Goal: Transaction & Acquisition: Obtain resource

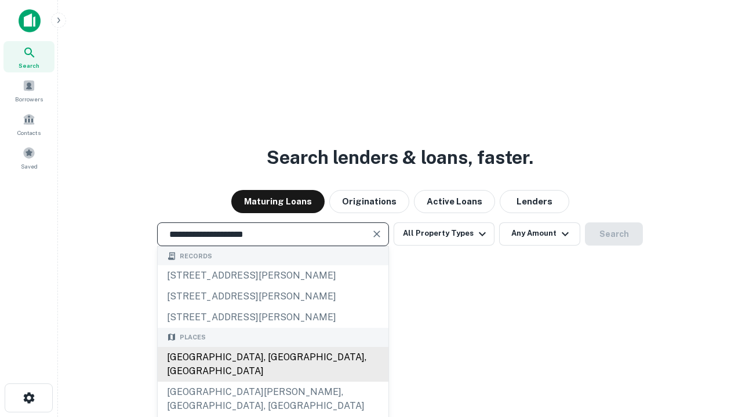
click at [273, 382] on div "[GEOGRAPHIC_DATA], [GEOGRAPHIC_DATA], [GEOGRAPHIC_DATA]" at bounding box center [273, 364] width 231 height 35
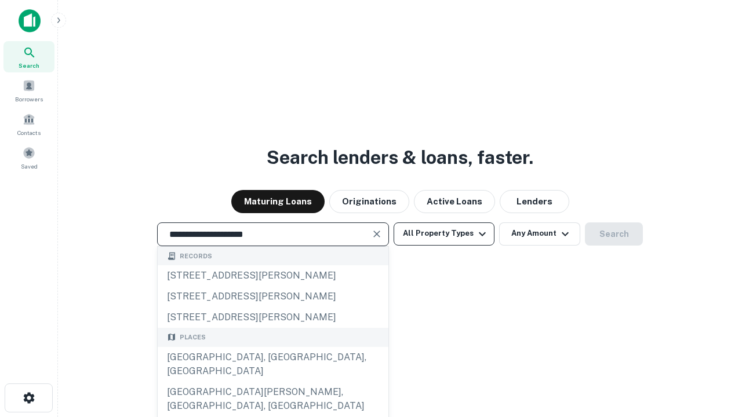
click at [444, 234] on button "All Property Types" at bounding box center [444, 234] width 101 height 23
type input "**********"
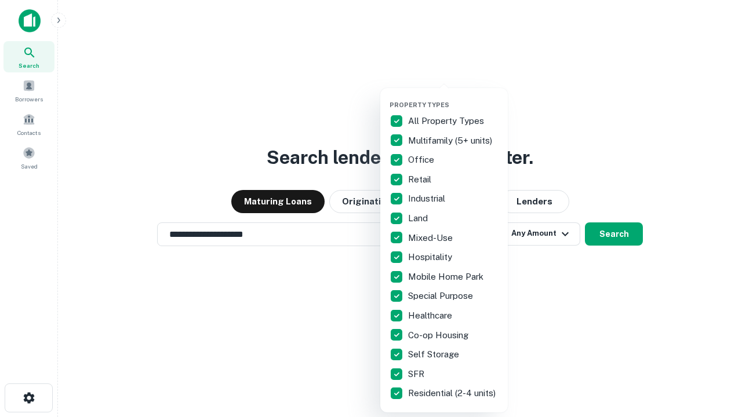
click at [453, 97] on button "button" at bounding box center [454, 97] width 128 height 1
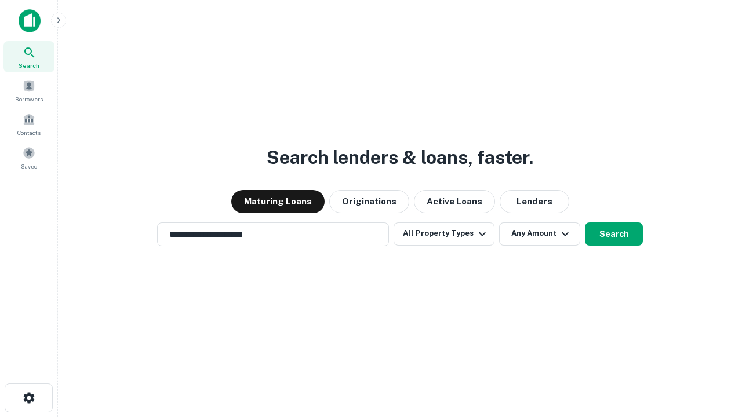
scroll to position [7, 140]
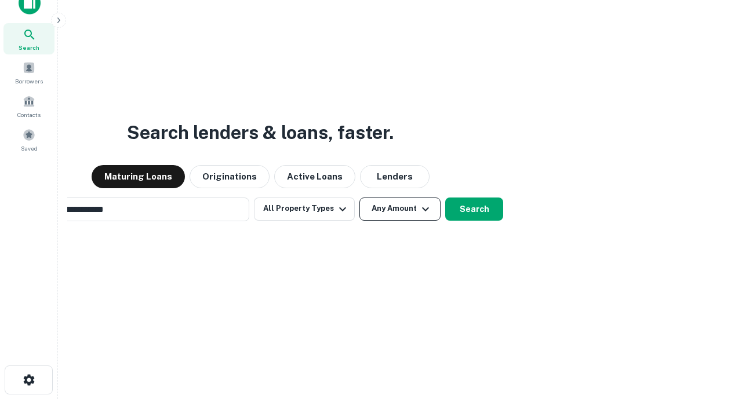
click at [359, 198] on button "Any Amount" at bounding box center [399, 209] width 81 height 23
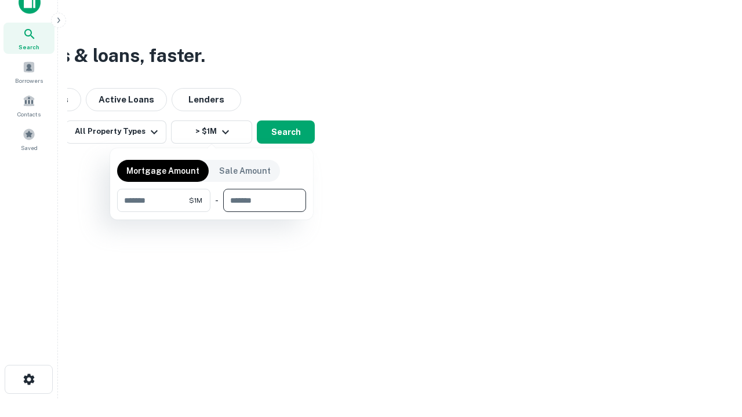
type input "*******"
click at [212, 212] on button "button" at bounding box center [211, 212] width 189 height 1
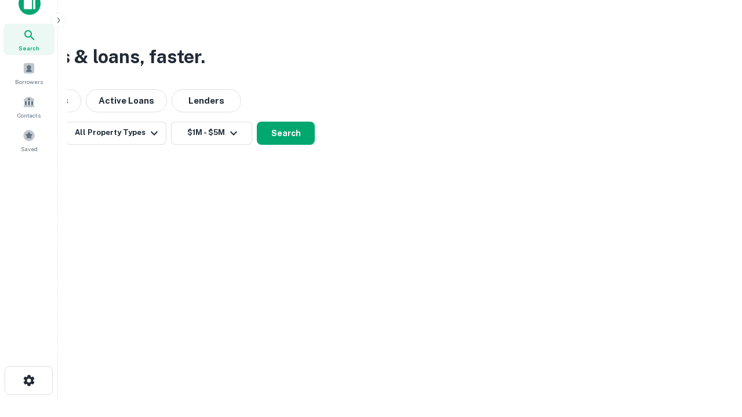
scroll to position [7, 214]
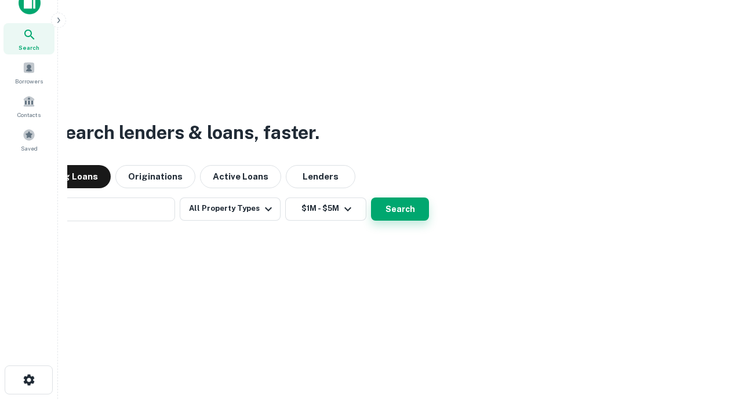
click at [371, 198] on button "Search" at bounding box center [400, 209] width 58 height 23
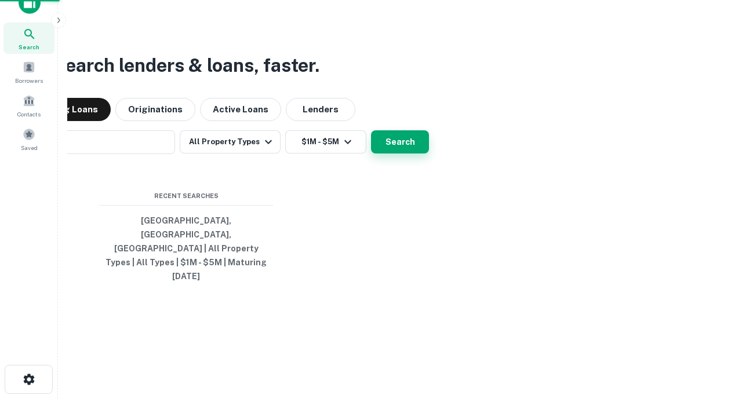
scroll to position [31, 328]
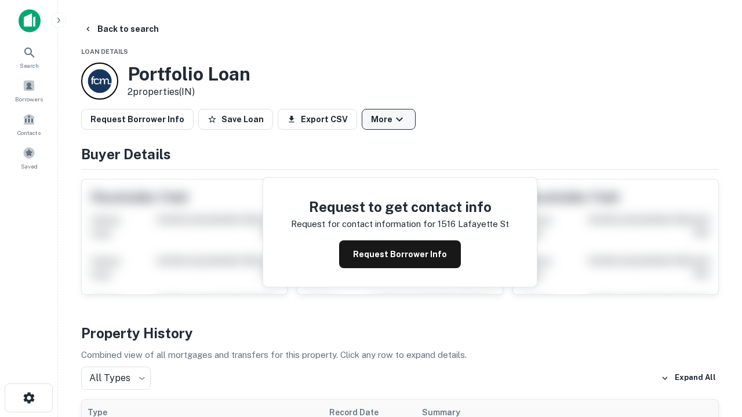
click at [388, 119] on button "More" at bounding box center [389, 119] width 54 height 21
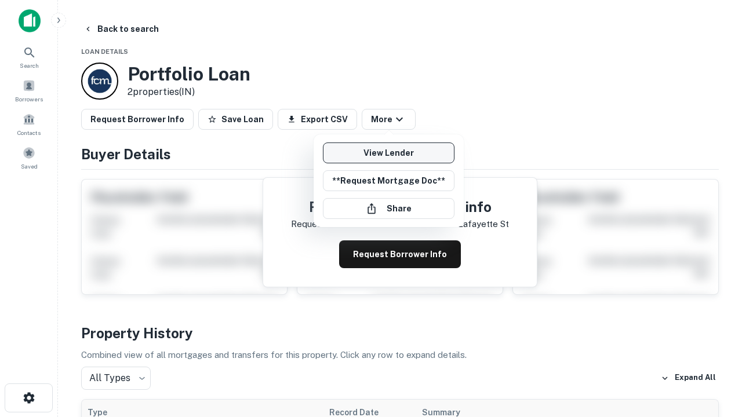
click at [388, 153] on link "View Lender" at bounding box center [389, 153] width 132 height 21
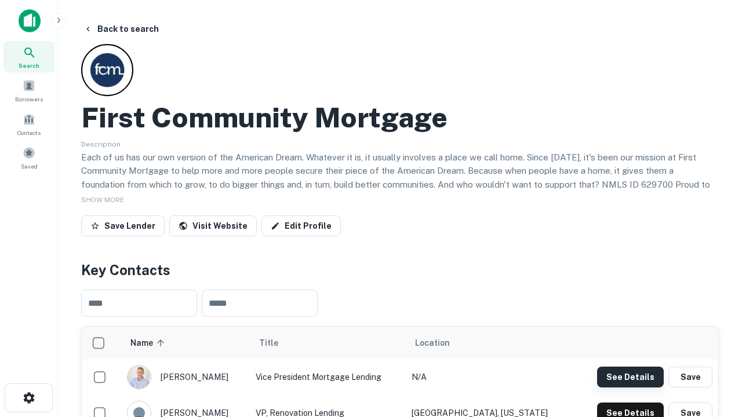
click at [630, 377] on button "See Details" at bounding box center [630, 377] width 67 height 21
click at [28, 398] on icon "button" at bounding box center [29, 398] width 14 height 14
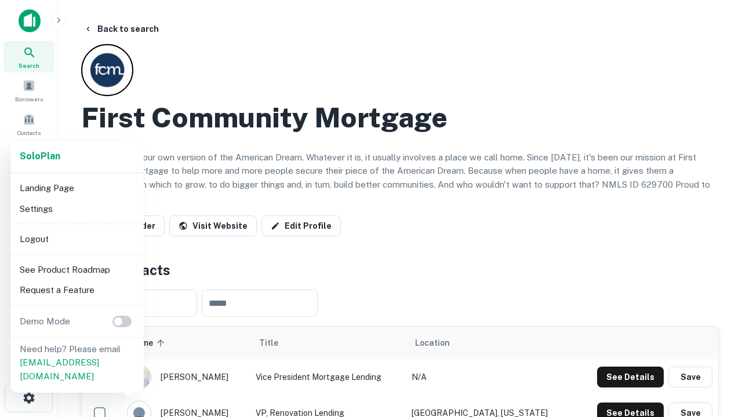
click at [77, 239] on li "Logout" at bounding box center [77, 239] width 124 height 21
